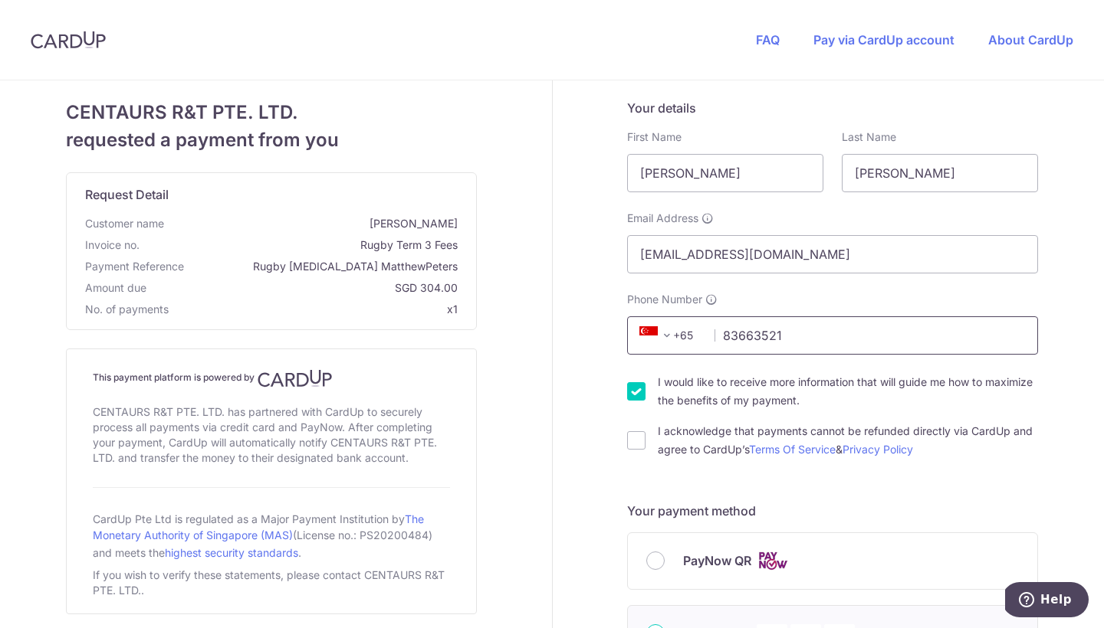
type input "83663521"
click at [643, 444] on div "I acknowledge that payments cannot be refunded directly via CardUp and agree to…" at bounding box center [832, 440] width 411 height 37
click at [634, 444] on input "I acknowledge that payments cannot be refunded directly via CardUp and agree to…" at bounding box center [636, 441] width 18 height 18
checkbox input "true"
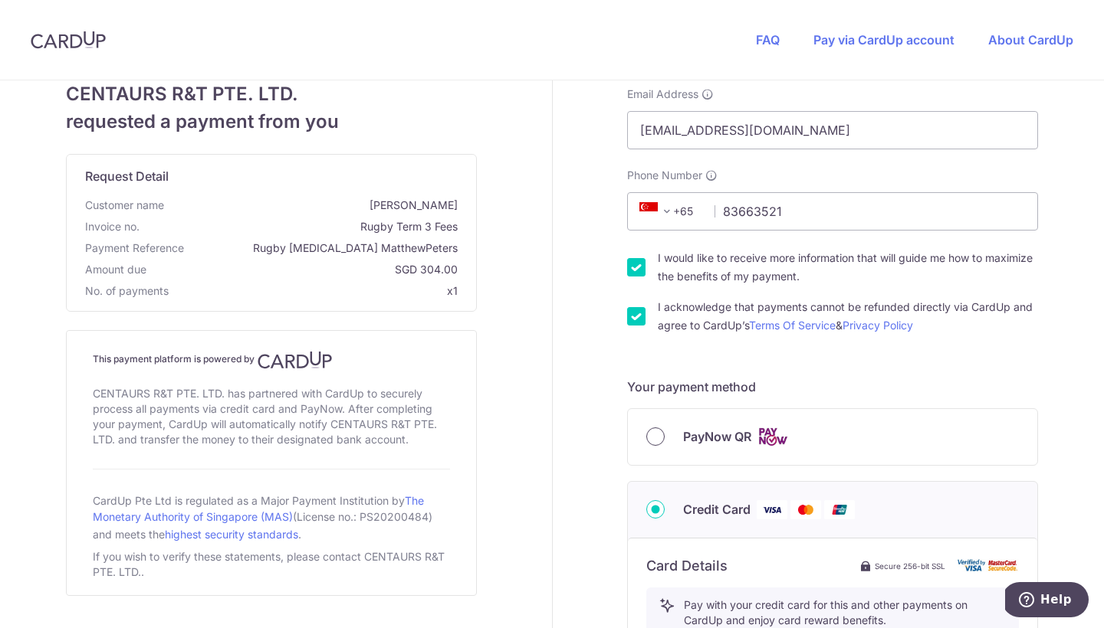
click at [655, 441] on input "PayNow QR" at bounding box center [655, 437] width 18 height 18
radio input "true"
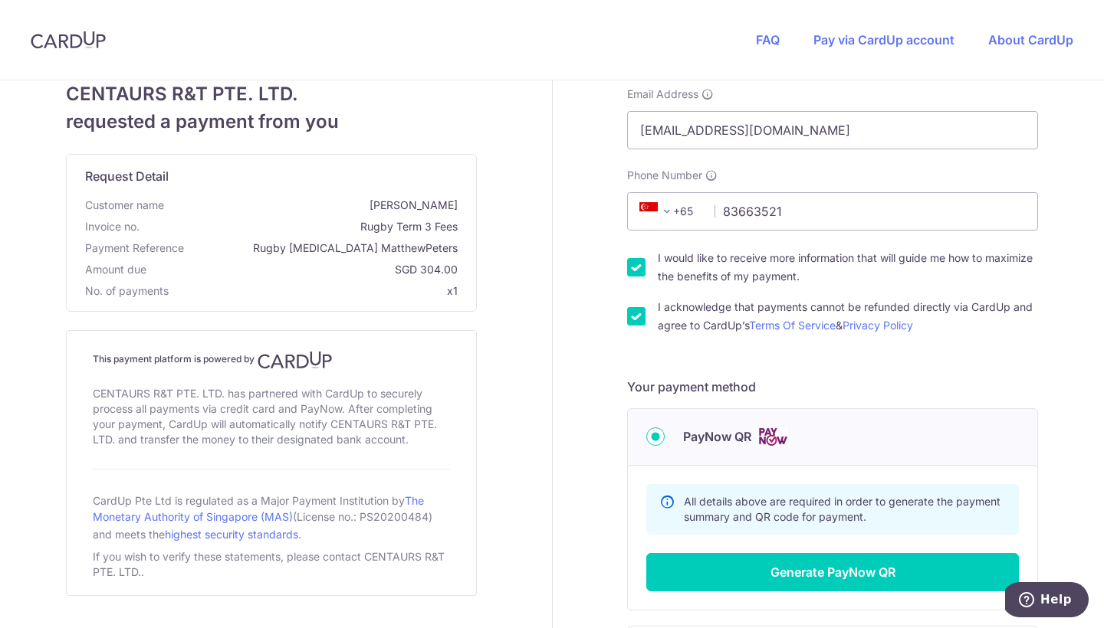
scroll to position [127, 0]
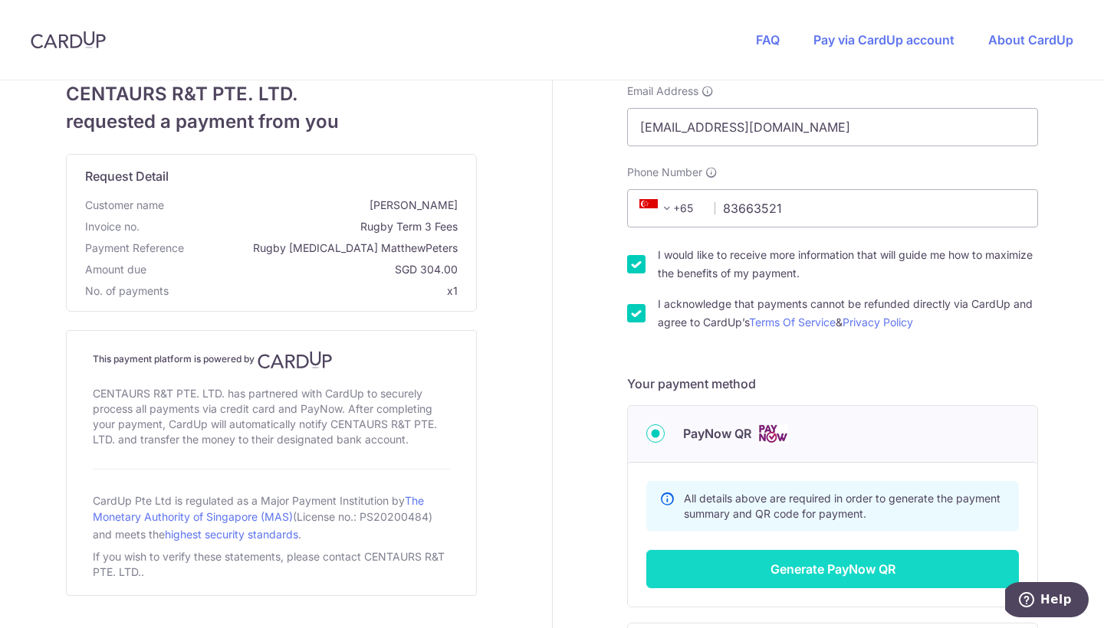
click at [796, 570] on button "Generate PayNow QR" at bounding box center [832, 569] width 372 height 38
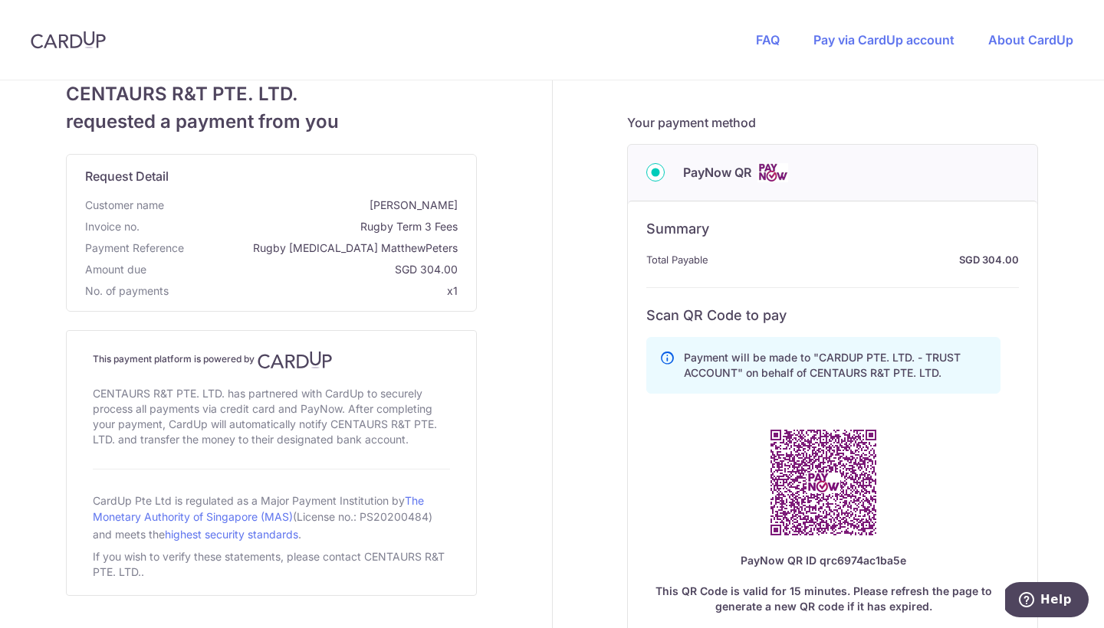
scroll to position [644, 0]
